Goal: Task Accomplishment & Management: Manage account settings

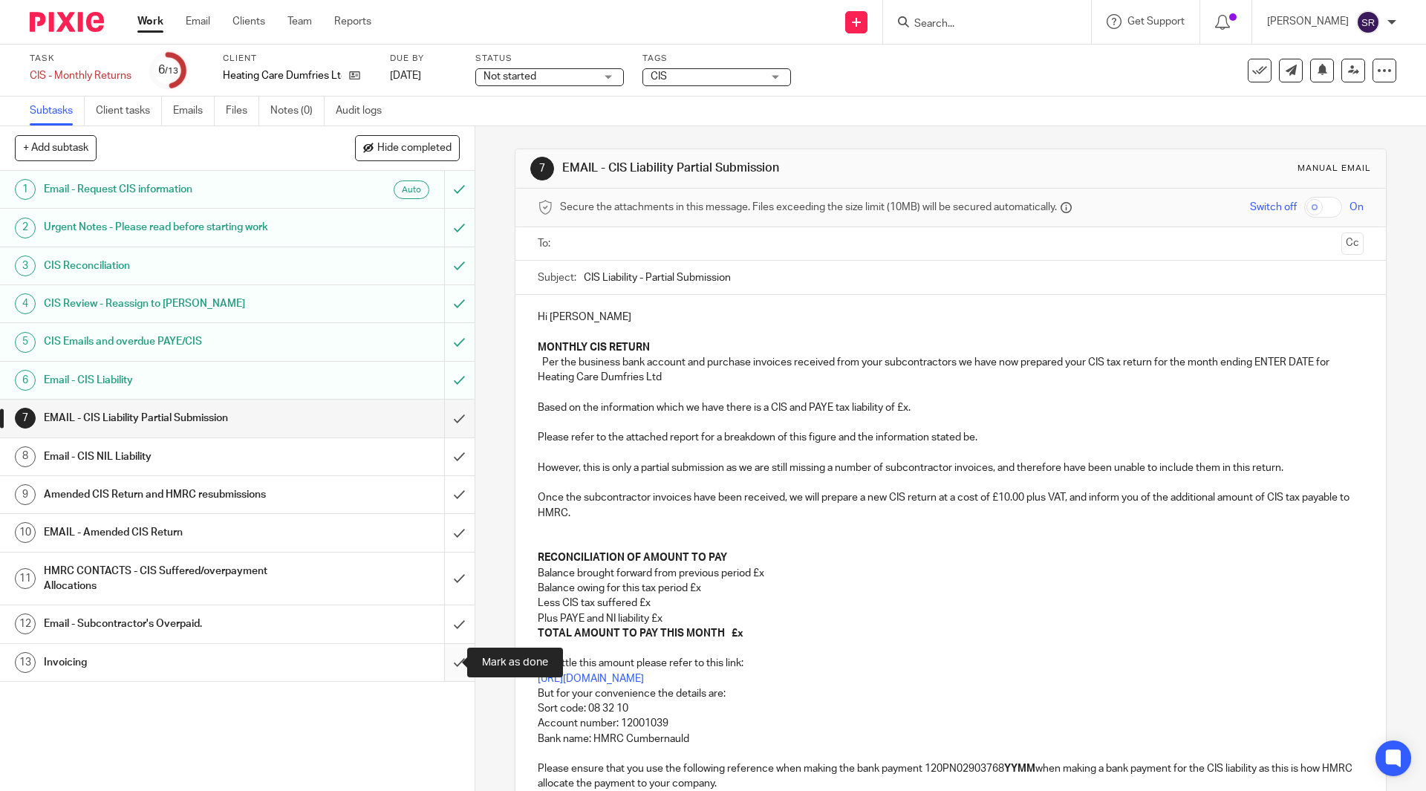
click at [442, 669] on input "submit" at bounding box center [237, 662] width 475 height 37
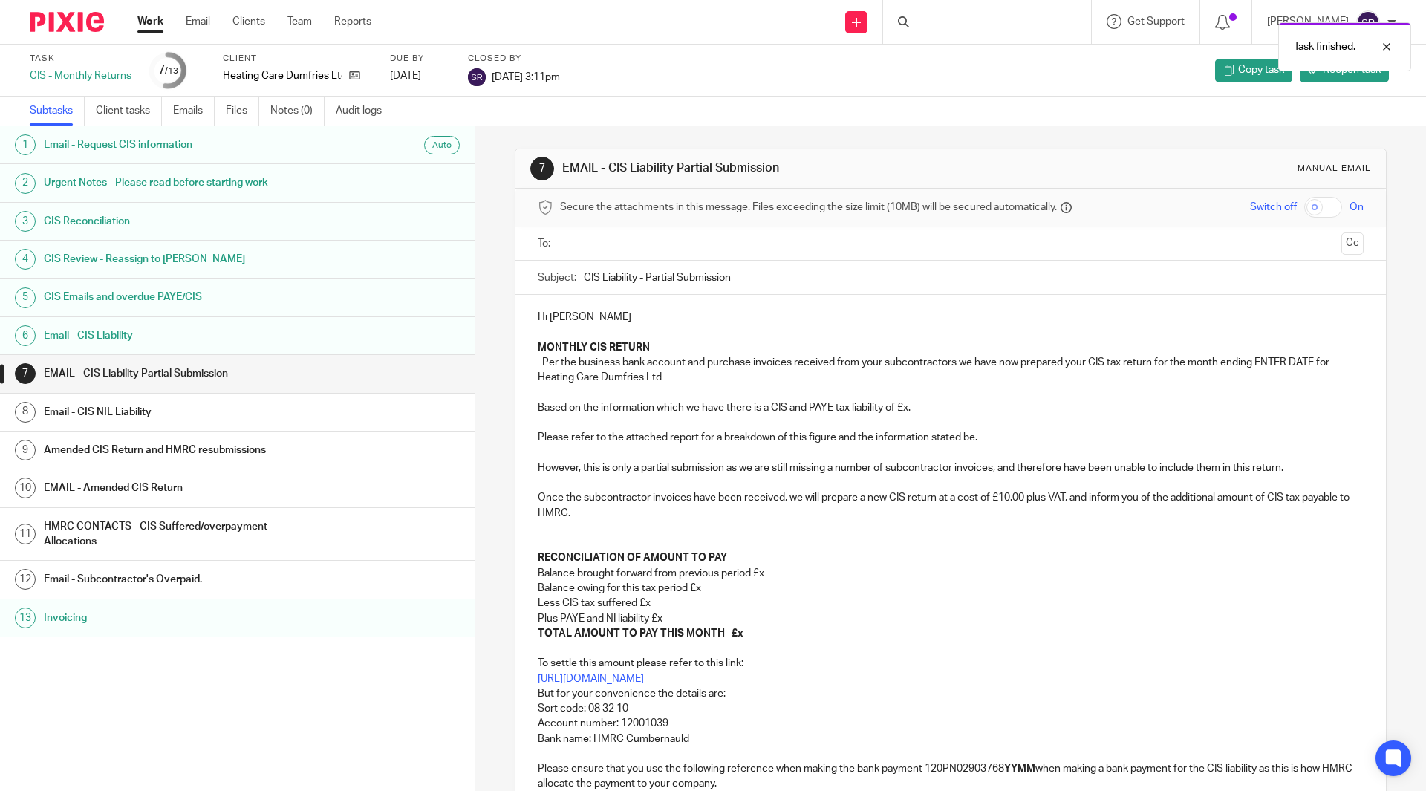
click at [154, 17] on link "Work" at bounding box center [150, 21] width 26 height 15
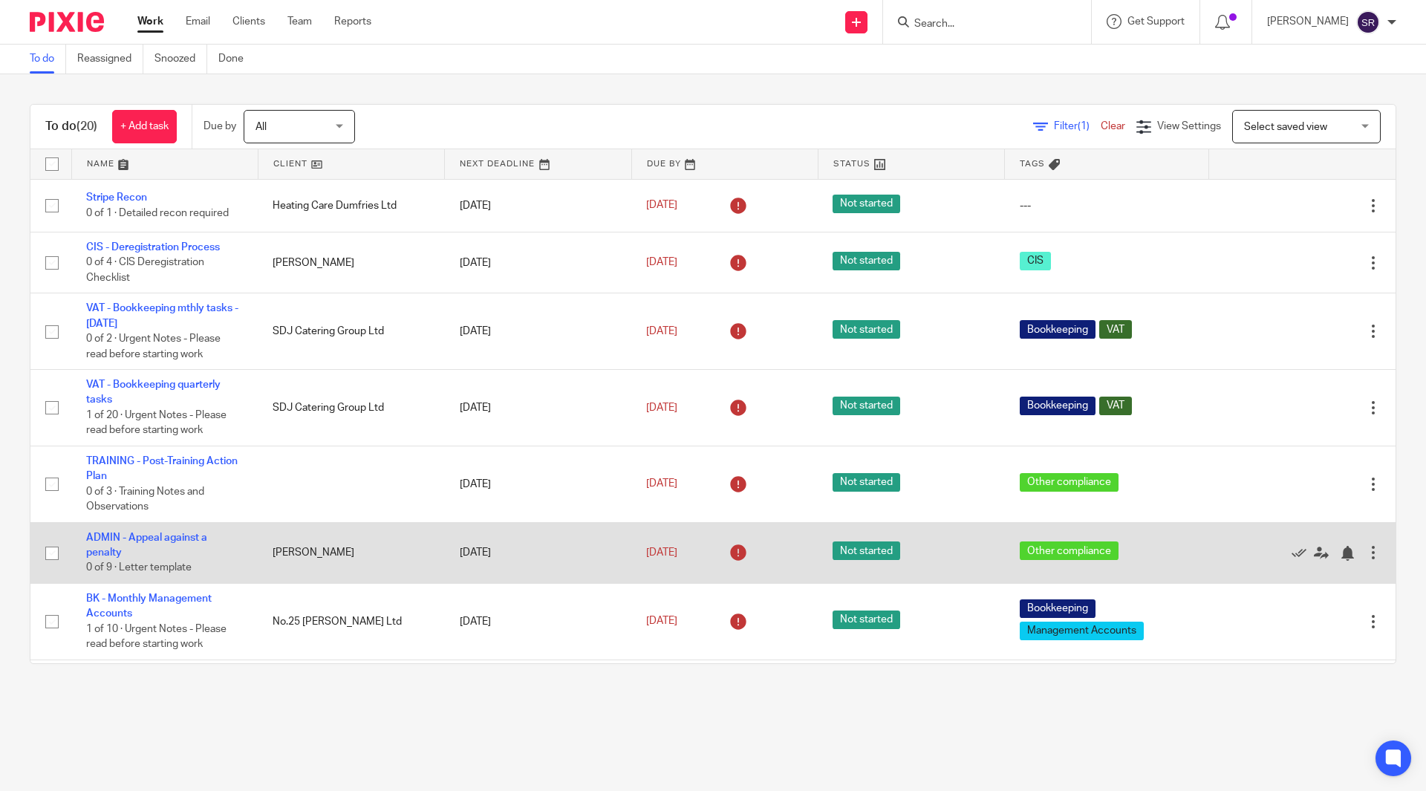
scroll to position [149, 0]
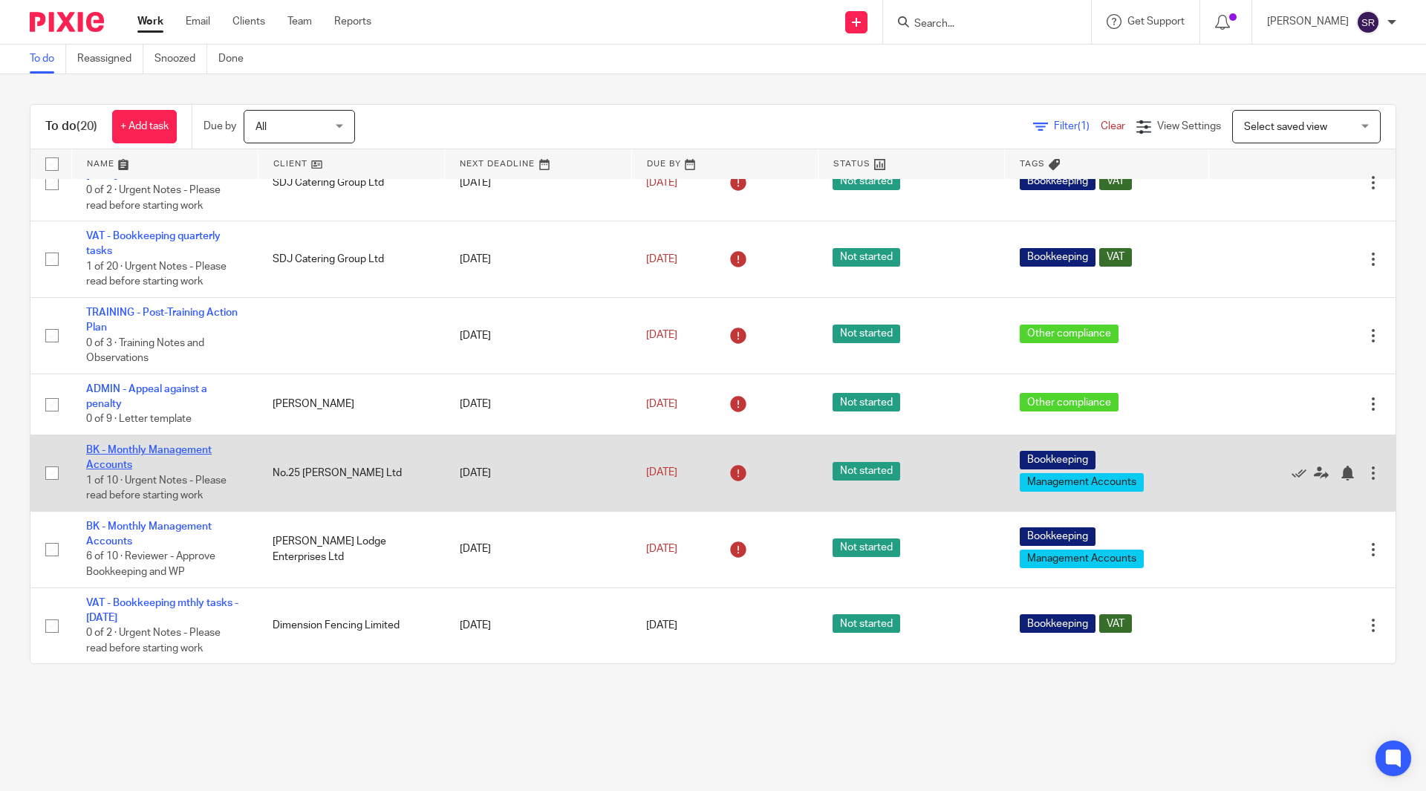
click at [156, 452] on link "BK - Monthly Management Accounts" at bounding box center [149, 457] width 126 height 25
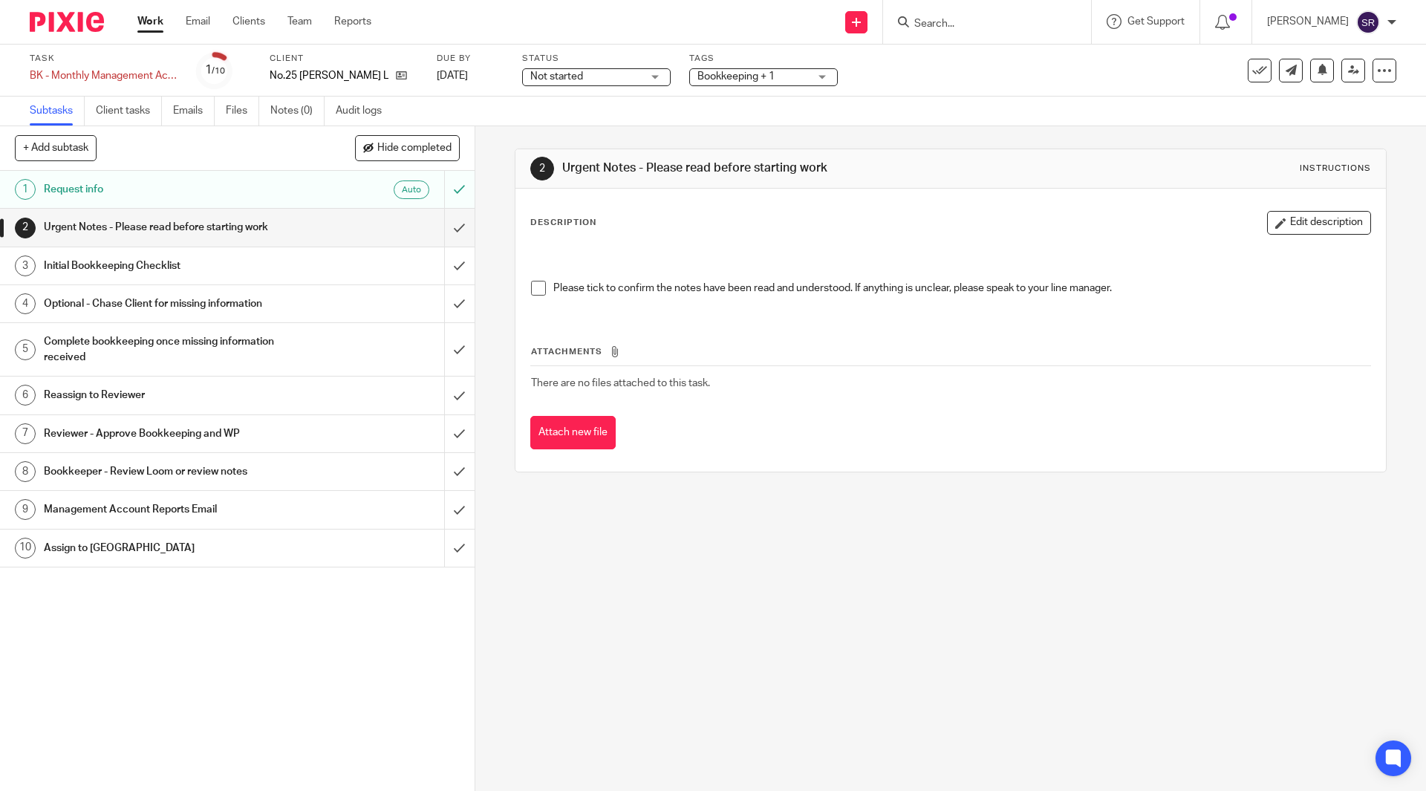
click at [535, 293] on span at bounding box center [538, 288] width 15 height 15
click at [446, 223] on input "submit" at bounding box center [237, 227] width 475 height 37
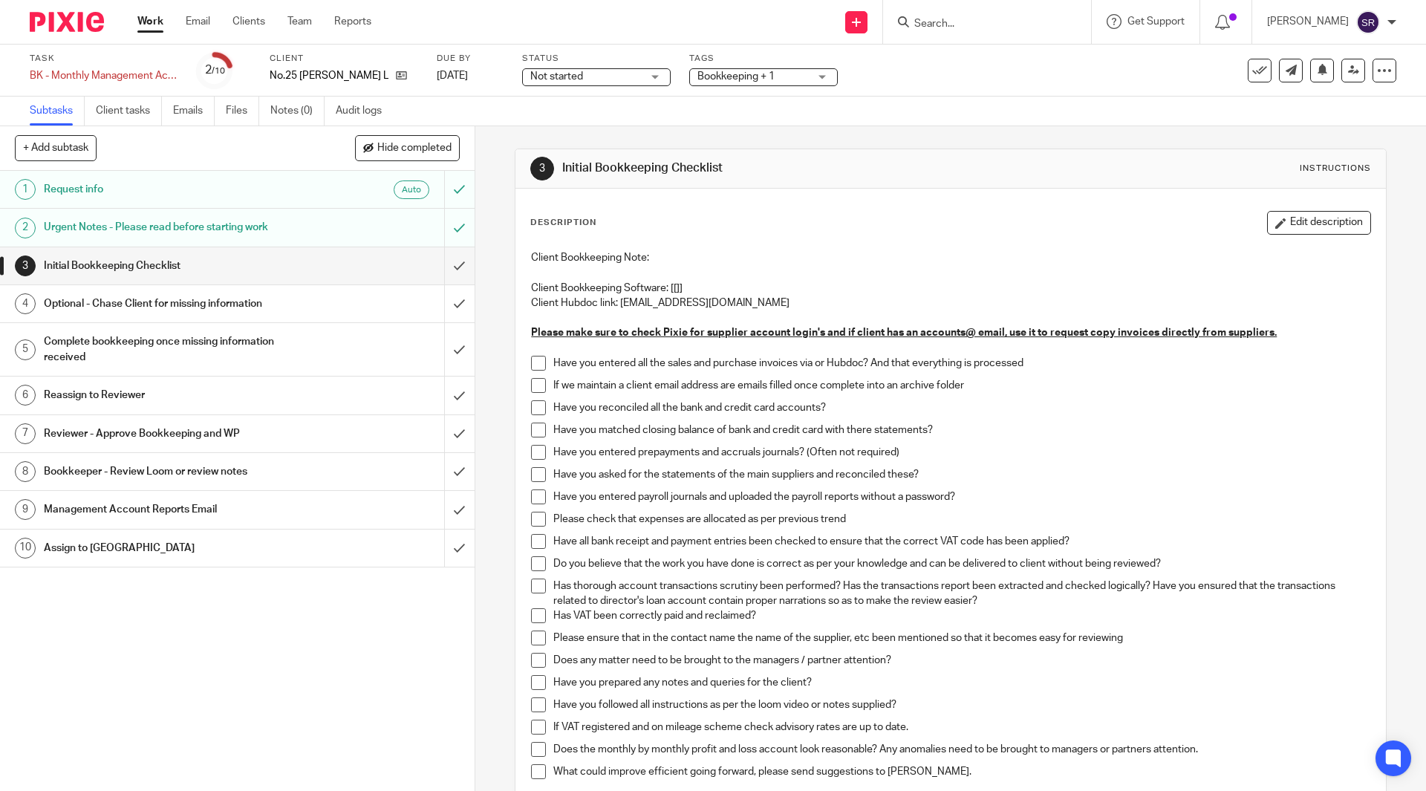
click at [538, 361] on span at bounding box center [538, 363] width 15 height 15
click at [536, 378] on span at bounding box center [538, 385] width 15 height 15
click at [532, 403] on span at bounding box center [538, 407] width 15 height 15
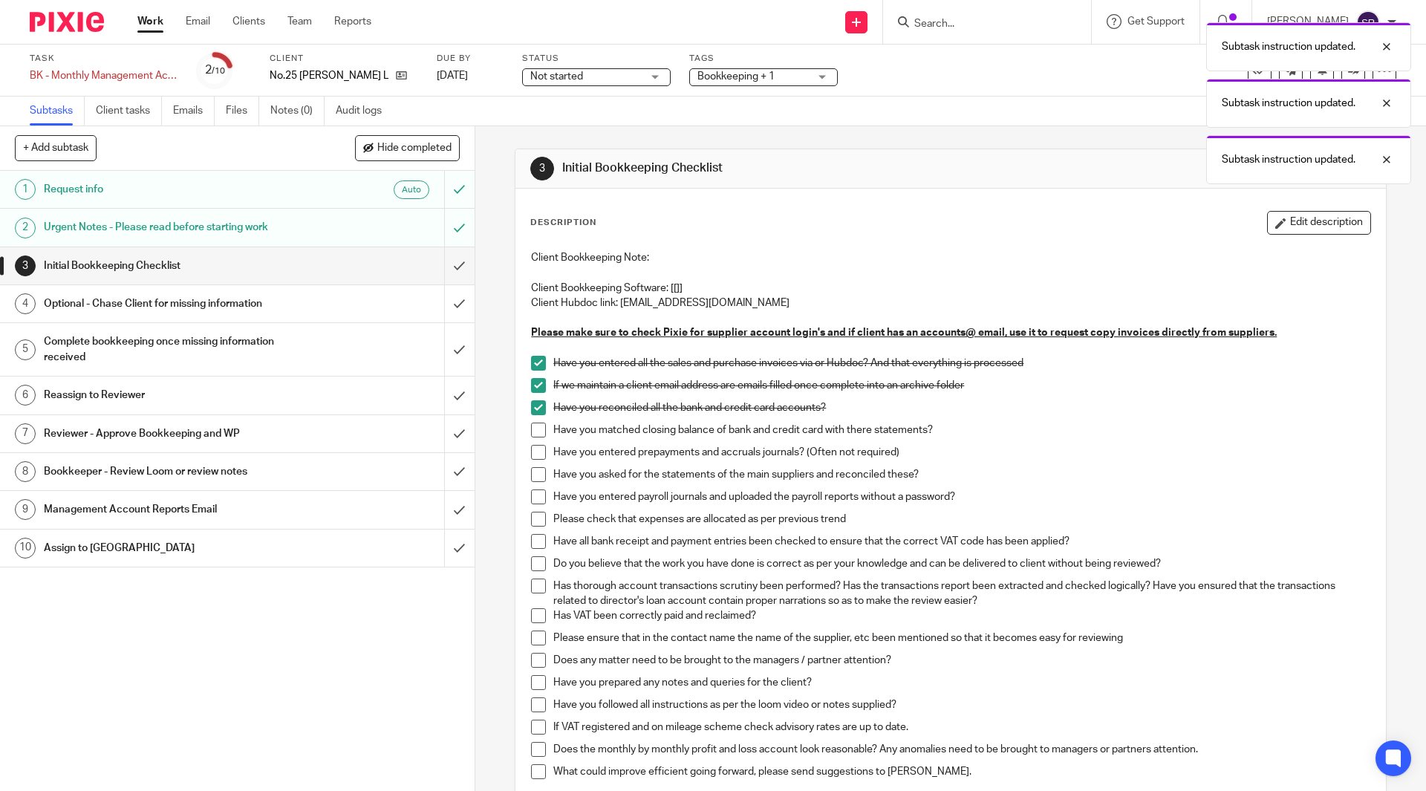
click at [535, 426] on span at bounding box center [538, 430] width 15 height 15
click at [536, 450] on span at bounding box center [538, 452] width 15 height 15
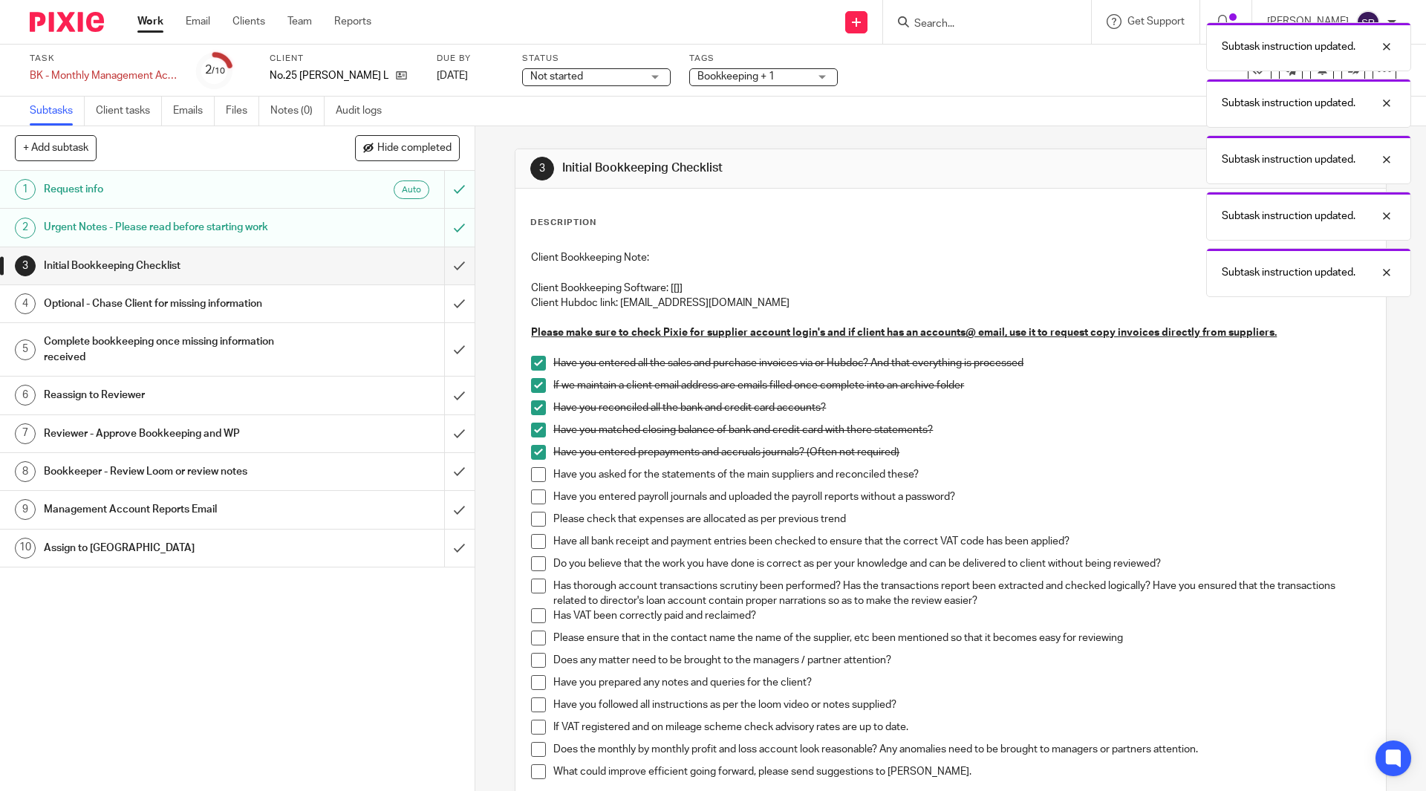
click at [536, 472] on span at bounding box center [538, 474] width 15 height 15
click at [537, 495] on span at bounding box center [538, 497] width 15 height 15
click at [536, 523] on span at bounding box center [538, 519] width 15 height 15
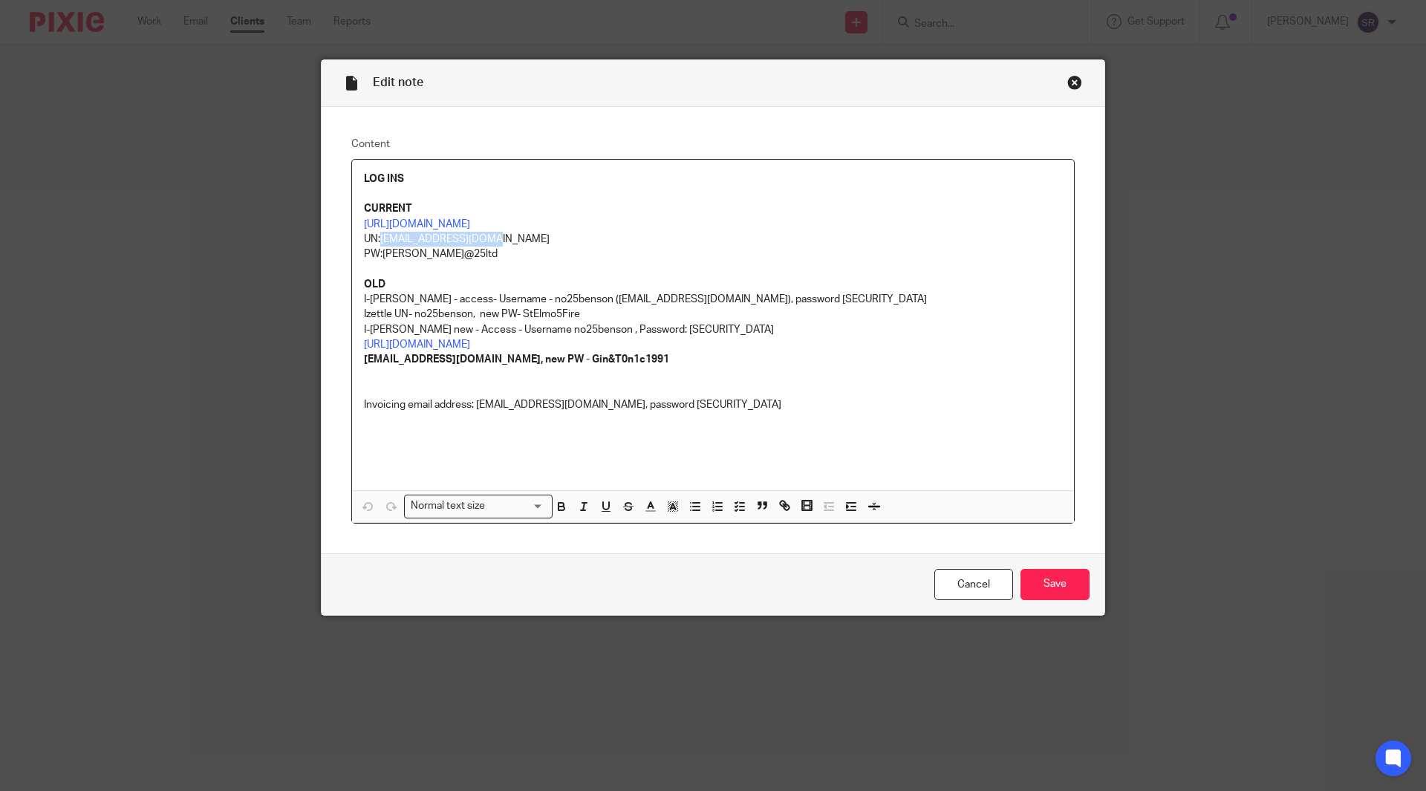
drag, startPoint x: 506, startPoint y: 235, endPoint x: 377, endPoint y: 237, distance: 129.3
click at [377, 237] on p "UN:[EMAIL_ADDRESS][DOMAIN_NAME] PW:[PERSON_NAME]@25ltd" at bounding box center [713, 247] width 698 height 30
copy p "[EMAIL_ADDRESS][DOMAIN_NAME]"
drag, startPoint x: 471, startPoint y: 257, endPoint x: 380, endPoint y: 256, distance: 90.6
click at [380, 256] on p "UN:[EMAIL_ADDRESS][DOMAIN_NAME] PW:[PERSON_NAME]@25ltd" at bounding box center [713, 247] width 698 height 30
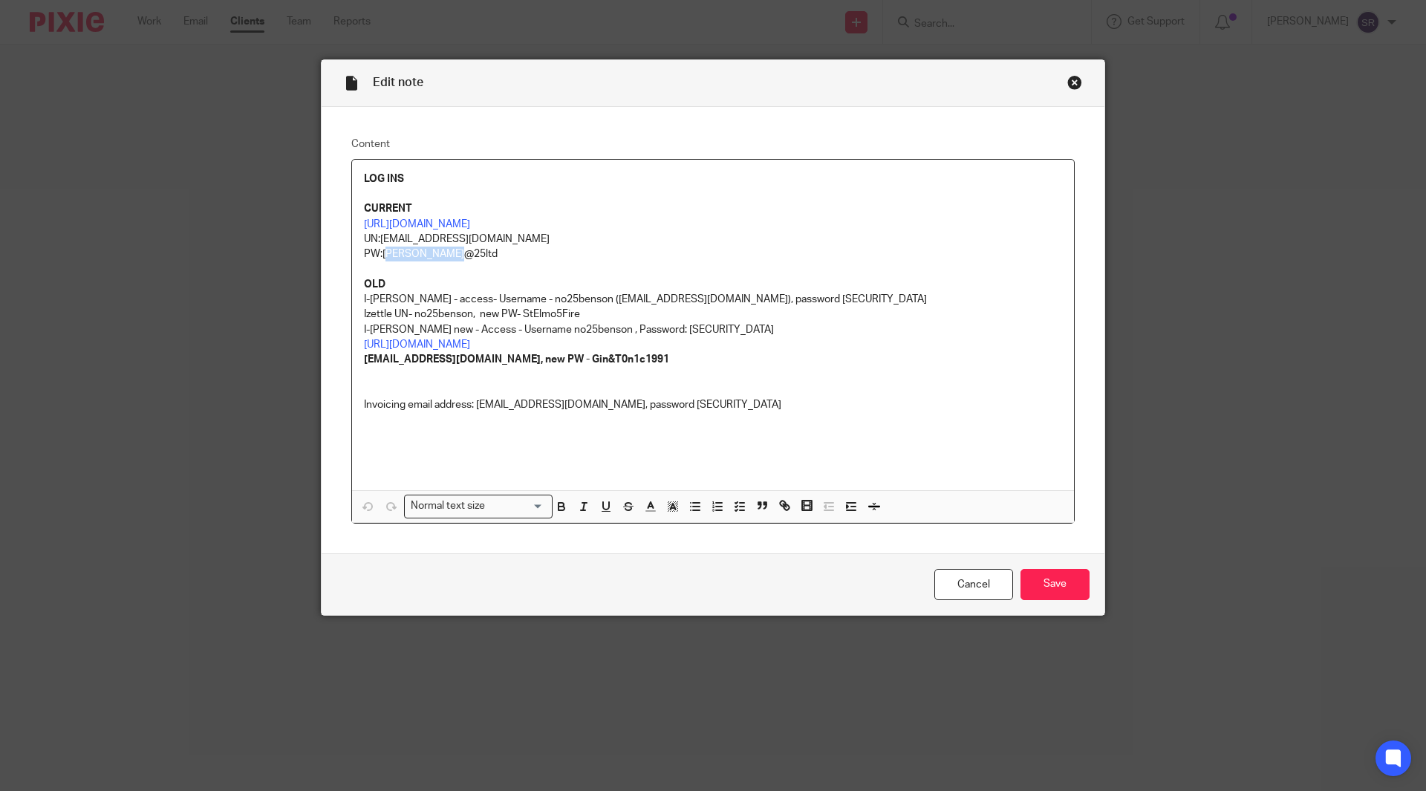
copy p "[PERSON_NAME]@25ltd"
